Goal: Information Seeking & Learning: Learn about a topic

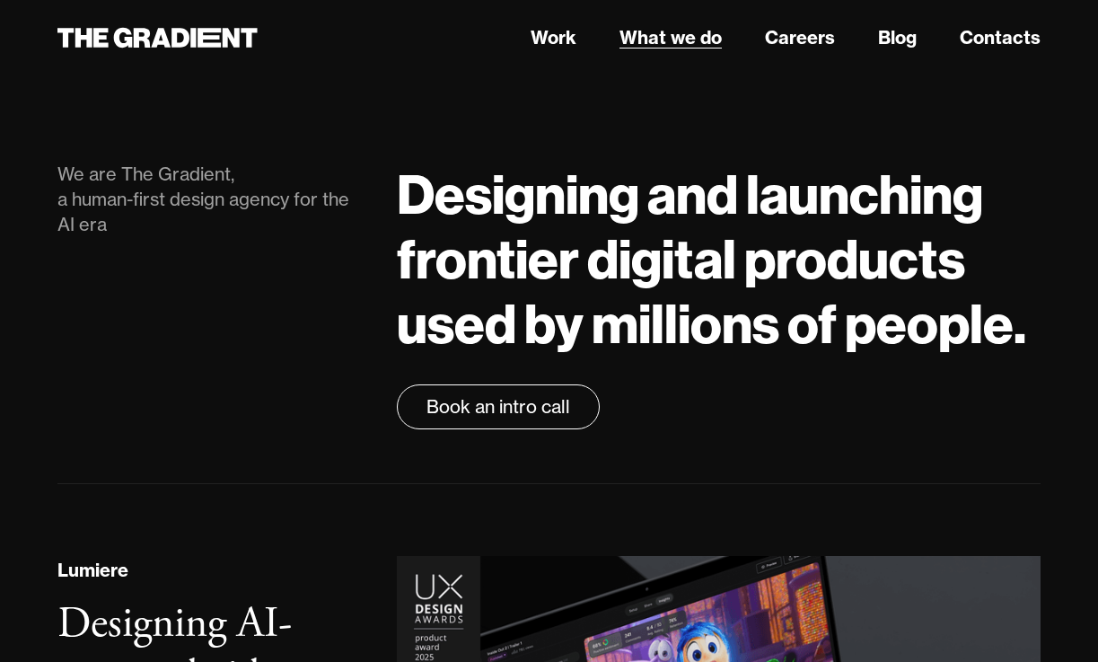
click at [663, 41] on link "What we do" at bounding box center [670, 37] width 102 height 27
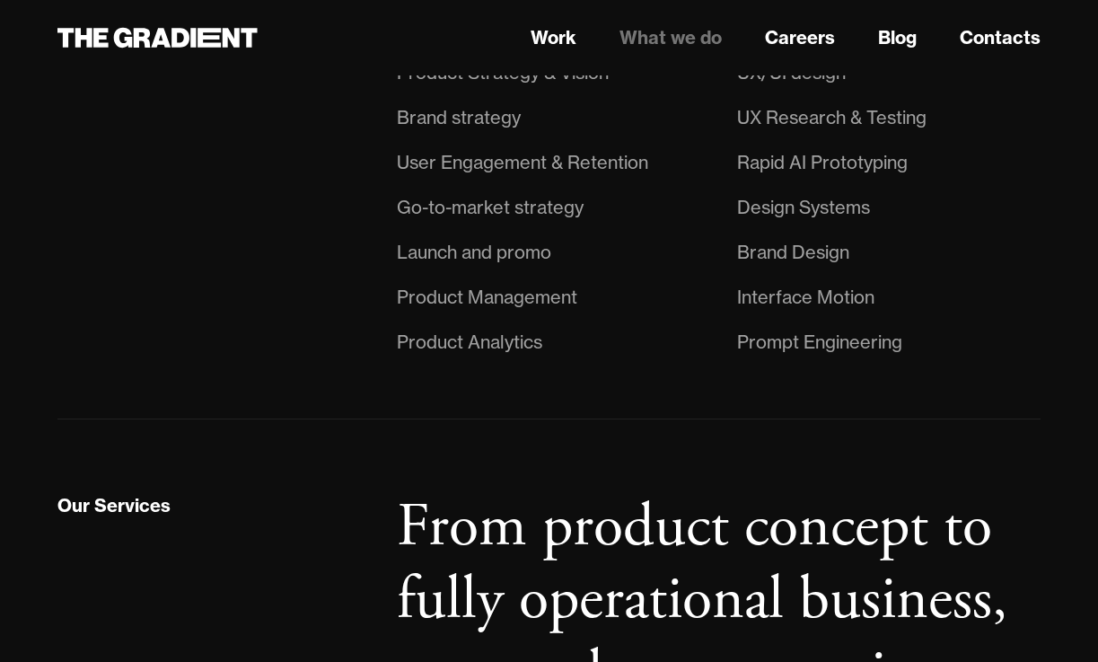
scroll to position [1230, 0]
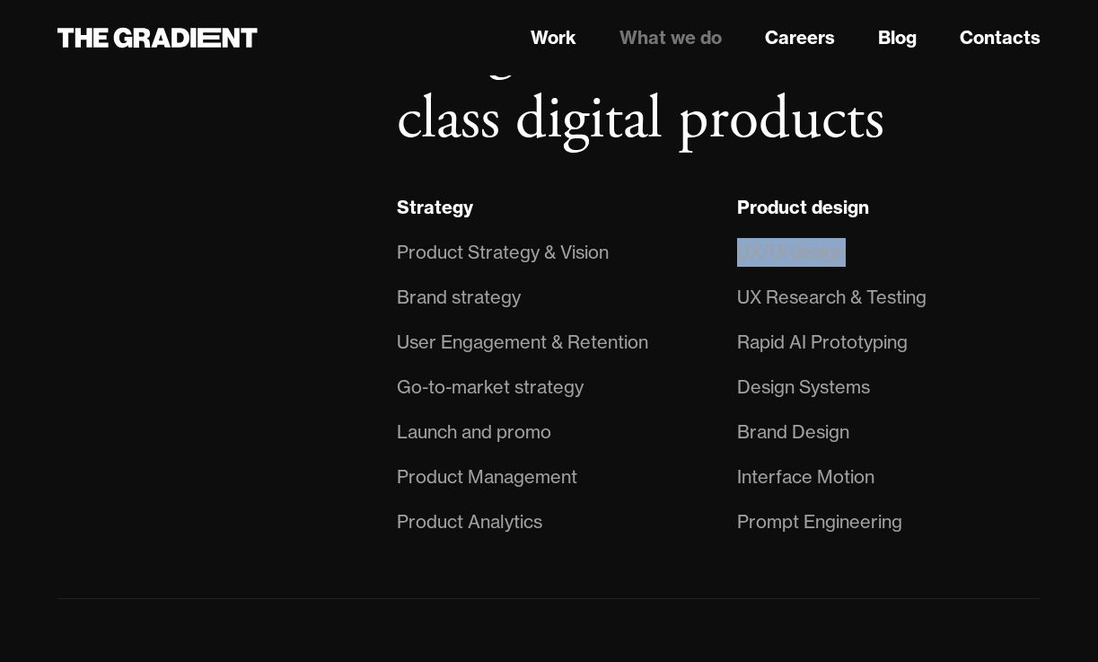
drag, startPoint x: 740, startPoint y: 258, endPoint x: 886, endPoint y: 259, distance: 146.3
click at [886, 259] on li "UX/UI design" at bounding box center [888, 252] width 303 height 45
copy div "UX/UI design"
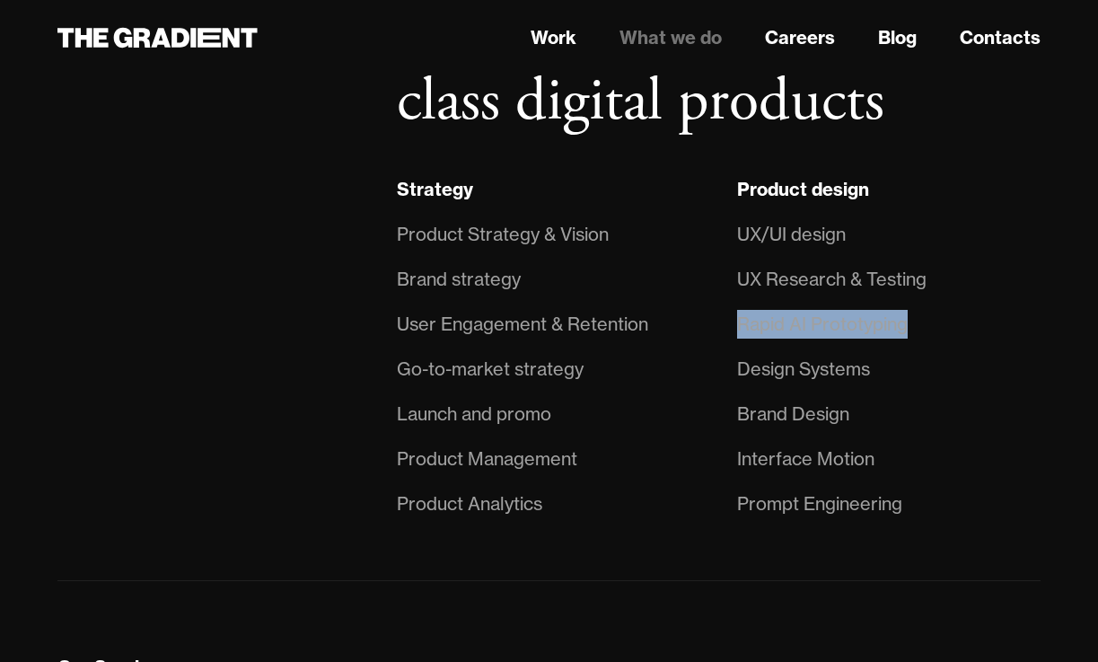
drag, startPoint x: 741, startPoint y: 321, endPoint x: 939, endPoint y: 326, distance: 198.5
click at [939, 326] on li "Rapid AI Prototyping" at bounding box center [888, 324] width 303 height 45
copy div "Rapid AI Prototyping"
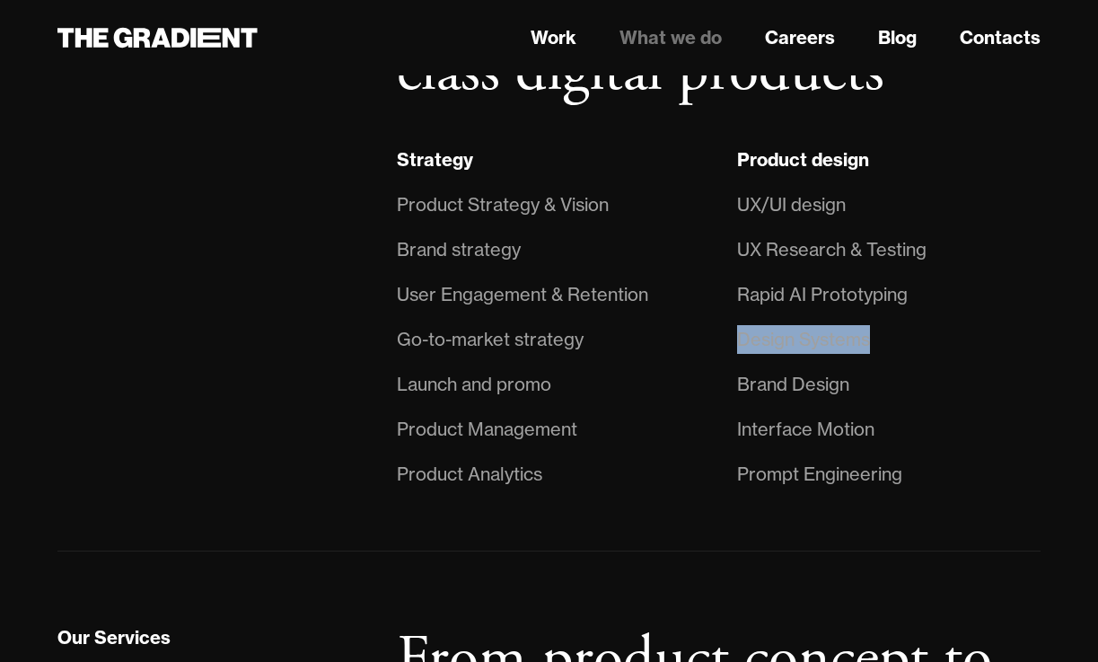
drag, startPoint x: 735, startPoint y: 338, endPoint x: 900, endPoint y: 341, distance: 165.2
click at [900, 341] on div "Product design UX/UI design UX Research & Testing Rapid AI Prototyping Design S…" at bounding box center [888, 320] width 339 height 351
click at [742, 485] on div "Prompt Engineering" at bounding box center [819, 474] width 165 height 29
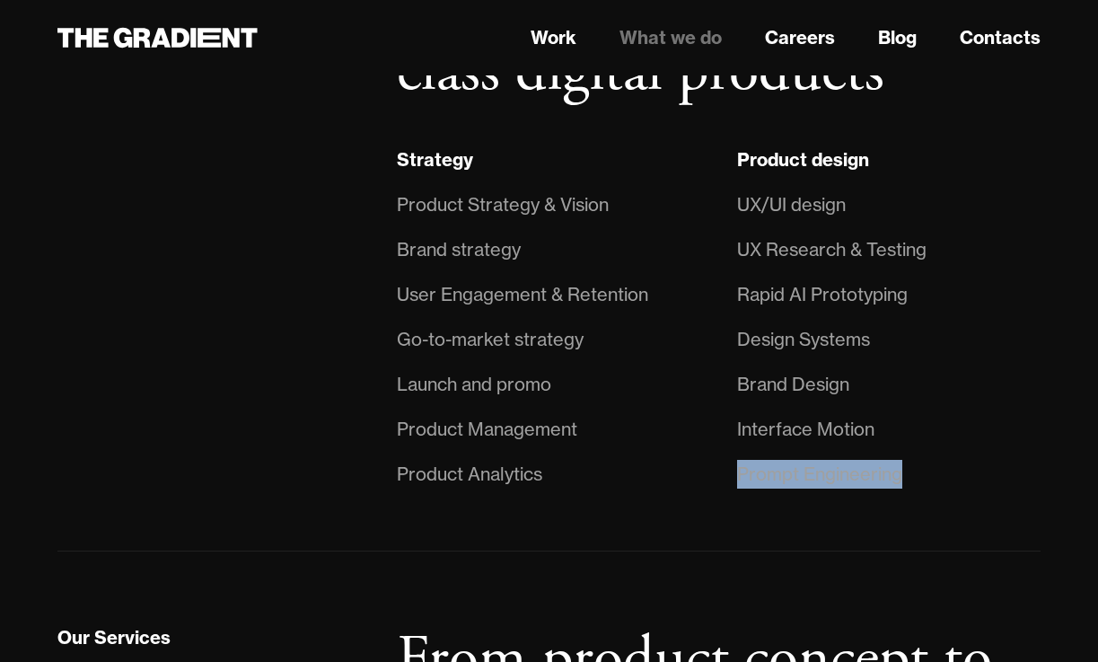
drag, startPoint x: 741, startPoint y: 478, endPoint x: 923, endPoint y: 480, distance: 182.3
click at [923, 480] on li "Prompt Engineering" at bounding box center [888, 474] width 303 height 45
copy div "Prompt Engineering"
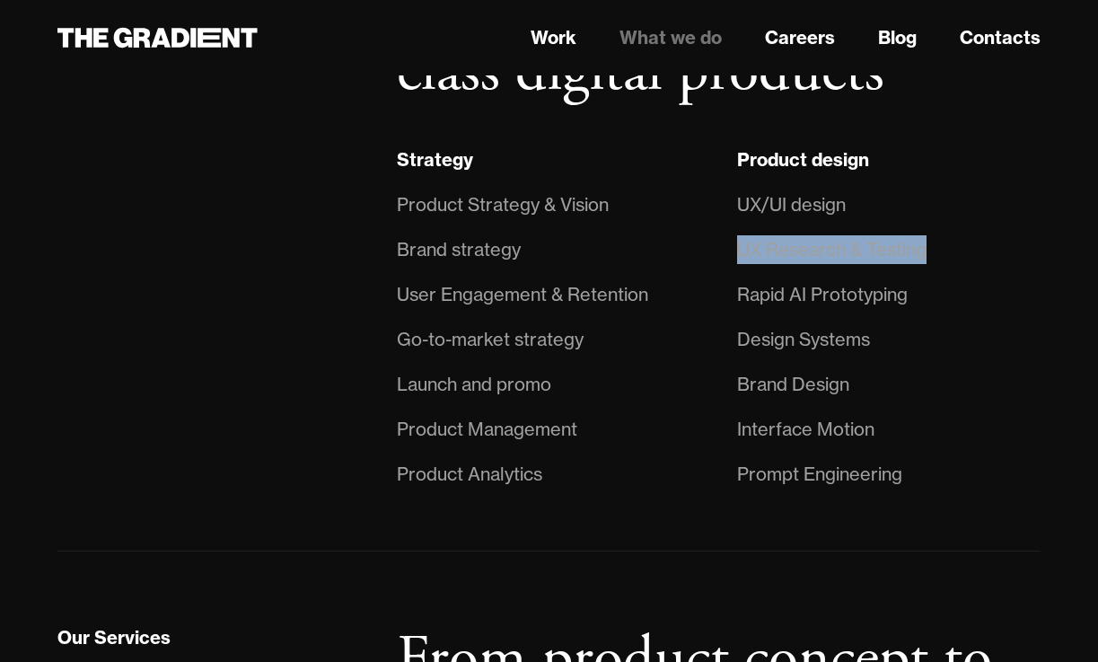
drag, startPoint x: 740, startPoint y: 251, endPoint x: 948, endPoint y: 254, distance: 208.3
click at [948, 254] on li "UX Research & Testing" at bounding box center [888, 249] width 303 height 45
copy div "UX Research & Testing"
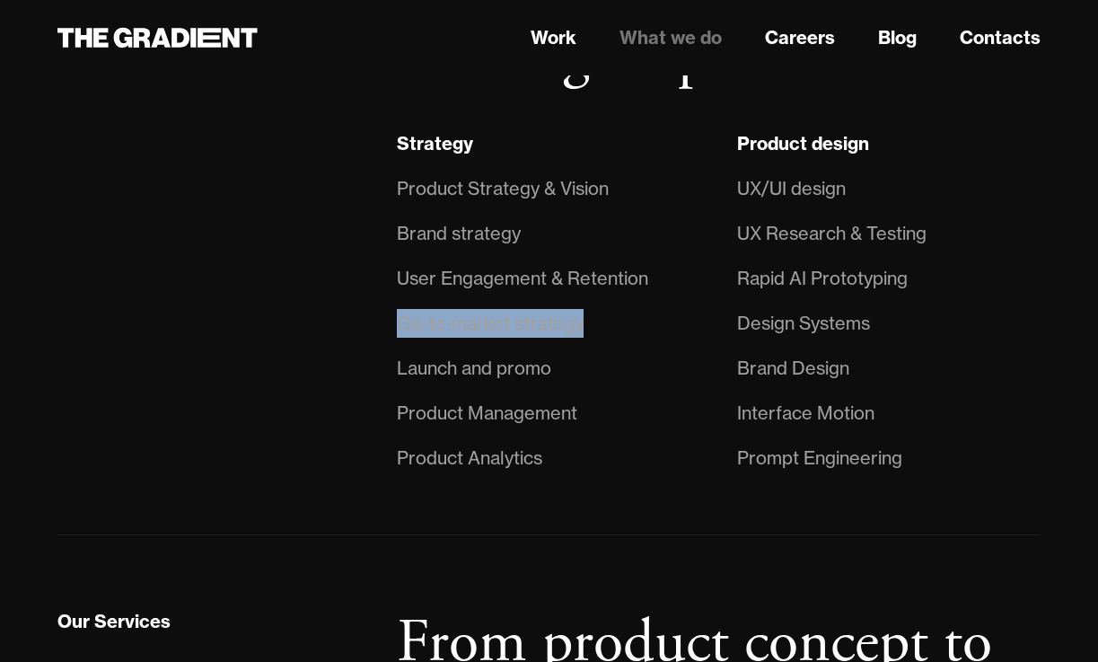
drag, startPoint x: 400, startPoint y: 321, endPoint x: 593, endPoint y: 325, distance: 193.0
click at [593, 326] on li "Go-to-market strategy" at bounding box center [548, 323] width 303 height 45
copy div "Go-to-market strategy"
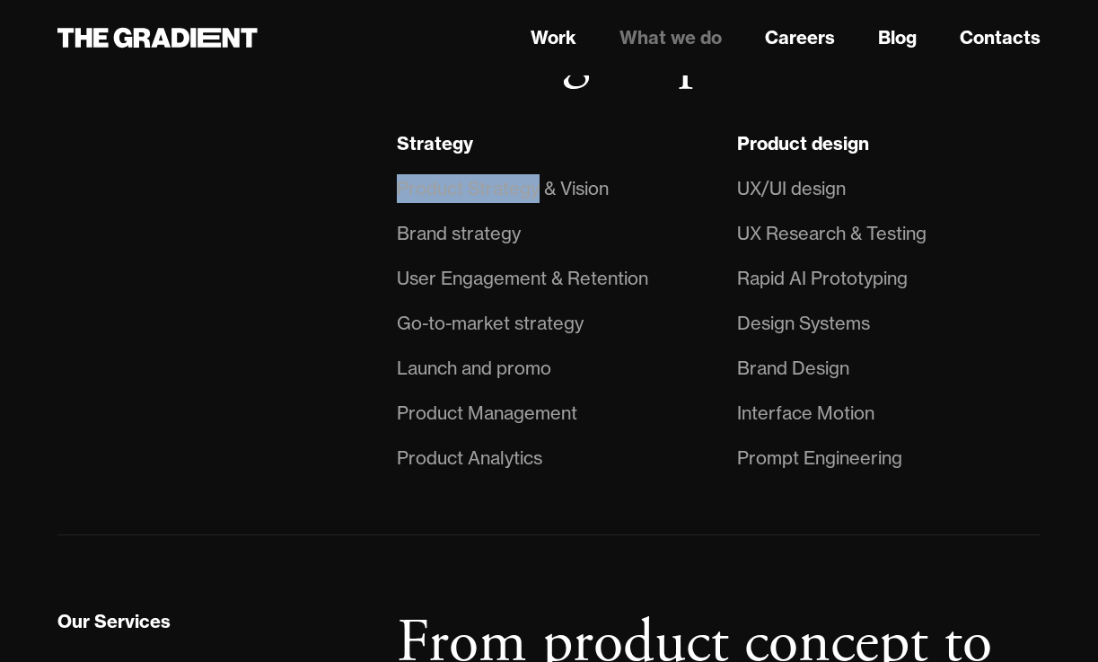
drag, startPoint x: 398, startPoint y: 189, endPoint x: 535, endPoint y: 189, distance: 137.4
click at [535, 189] on div "Product Strategy & Vision" at bounding box center [503, 188] width 212 height 29
copy div "Product Strategy"
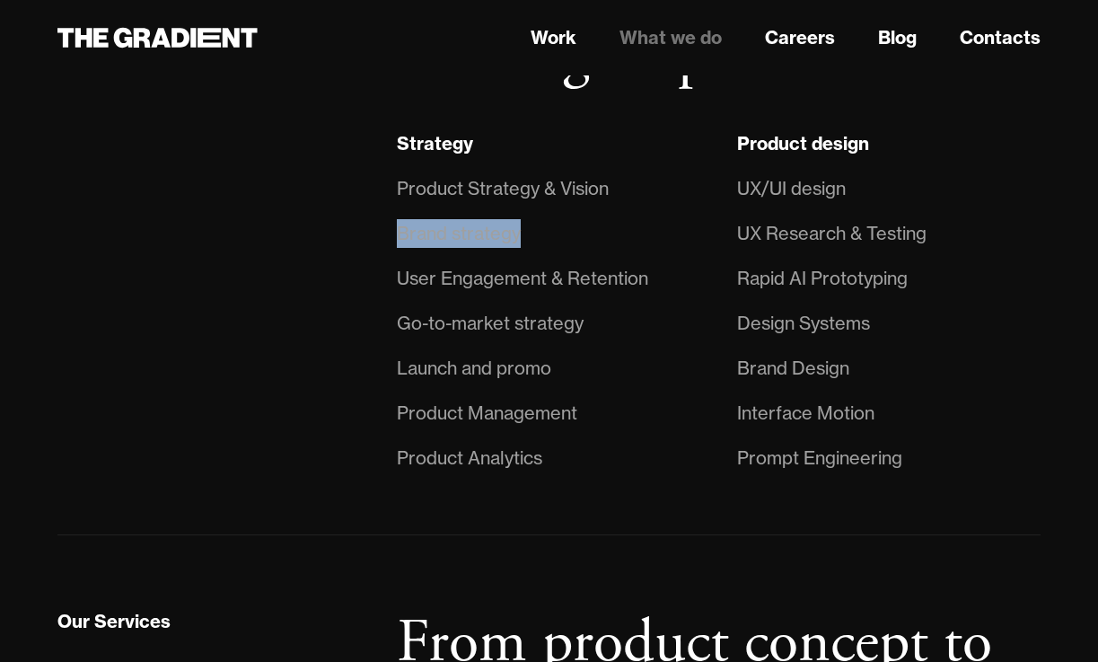
drag, startPoint x: 398, startPoint y: 232, endPoint x: 549, endPoint y: 233, distance: 151.7
click at [549, 233] on li "Brand strategy" at bounding box center [548, 233] width 303 height 45
copy div "Brand strategy"
